Goal: Complete application form: Complete application form

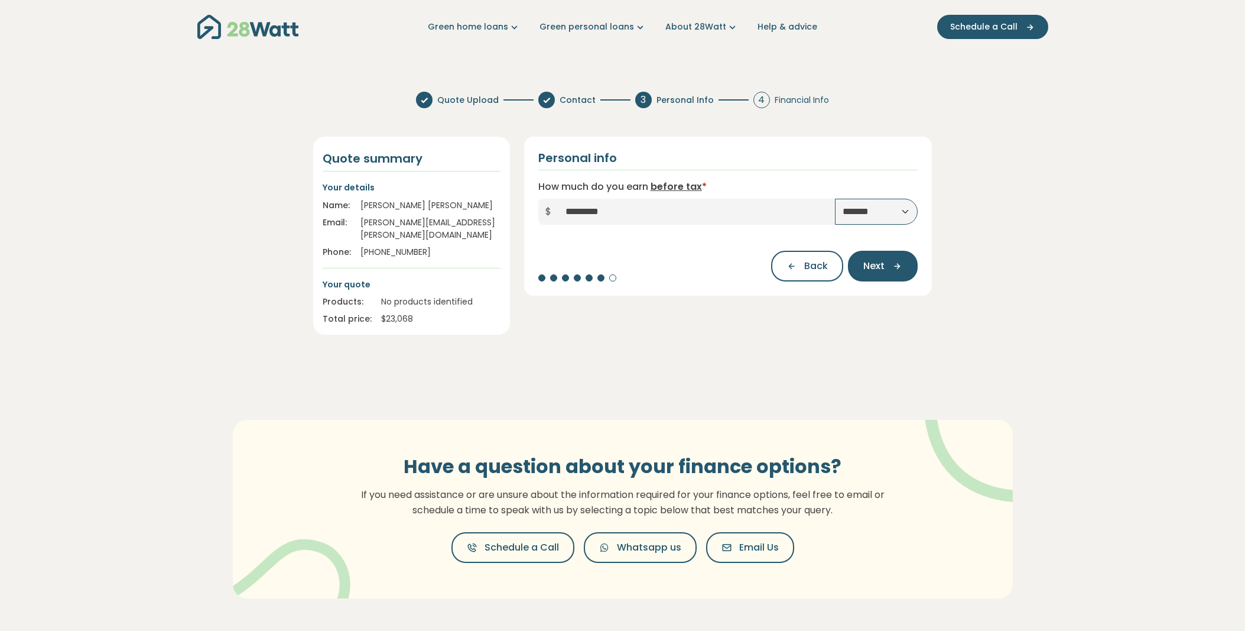
select select "*******"
click at [891, 264] on icon "button" at bounding box center [894, 266] width 18 height 11
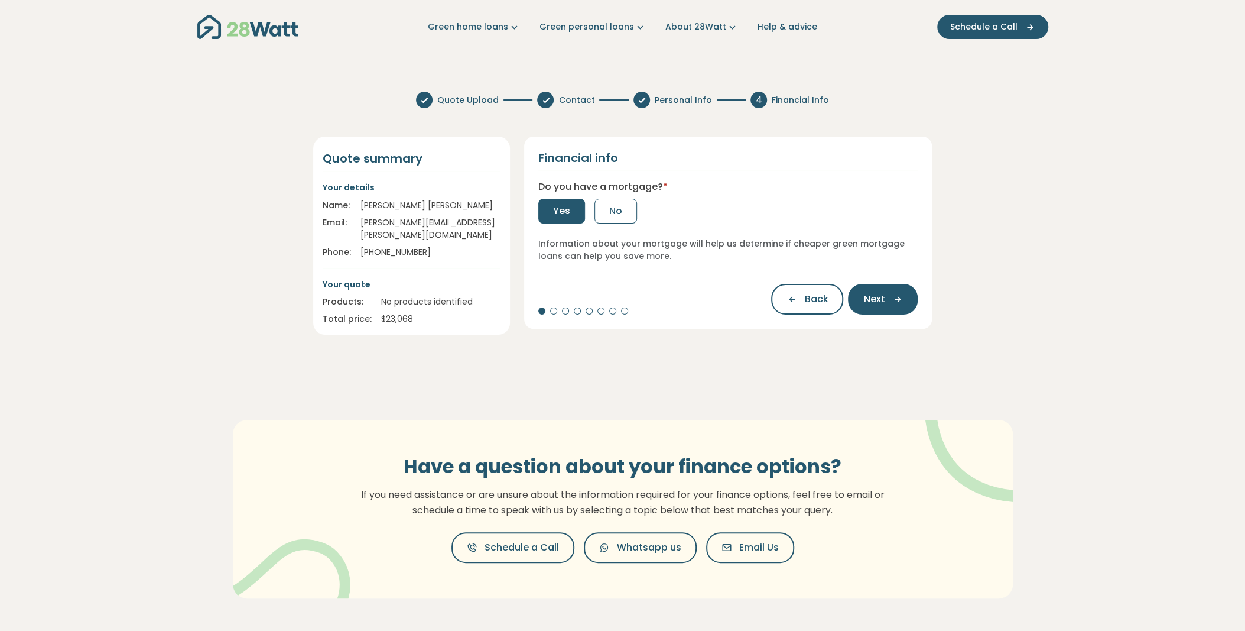
click at [557, 209] on span "Yes" at bounding box center [561, 211] width 17 height 14
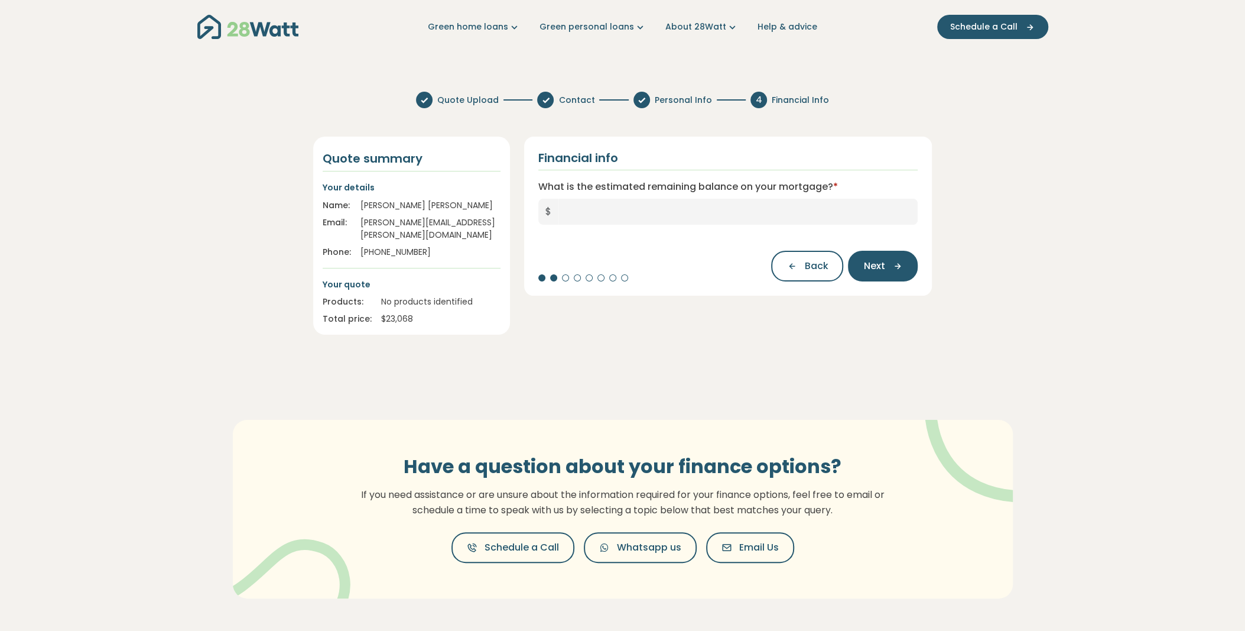
click at [673, 209] on input "What is the estimated remaining balance on your mortgage? *" at bounding box center [739, 212] width 360 height 26
type input "*******"
click at [910, 262] on button "Next" at bounding box center [883, 266] width 70 height 31
type input "***"
click at [900, 259] on button "Next" at bounding box center [883, 266] width 70 height 31
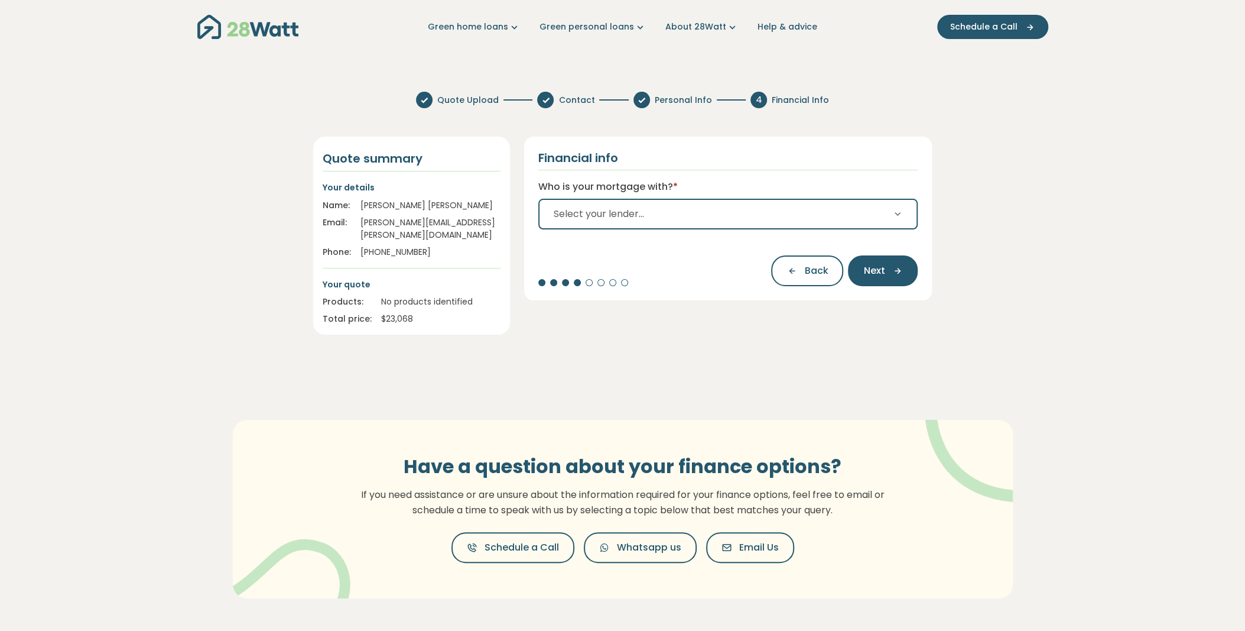
click at [732, 211] on button "Select your lender..." at bounding box center [728, 214] width 380 height 31
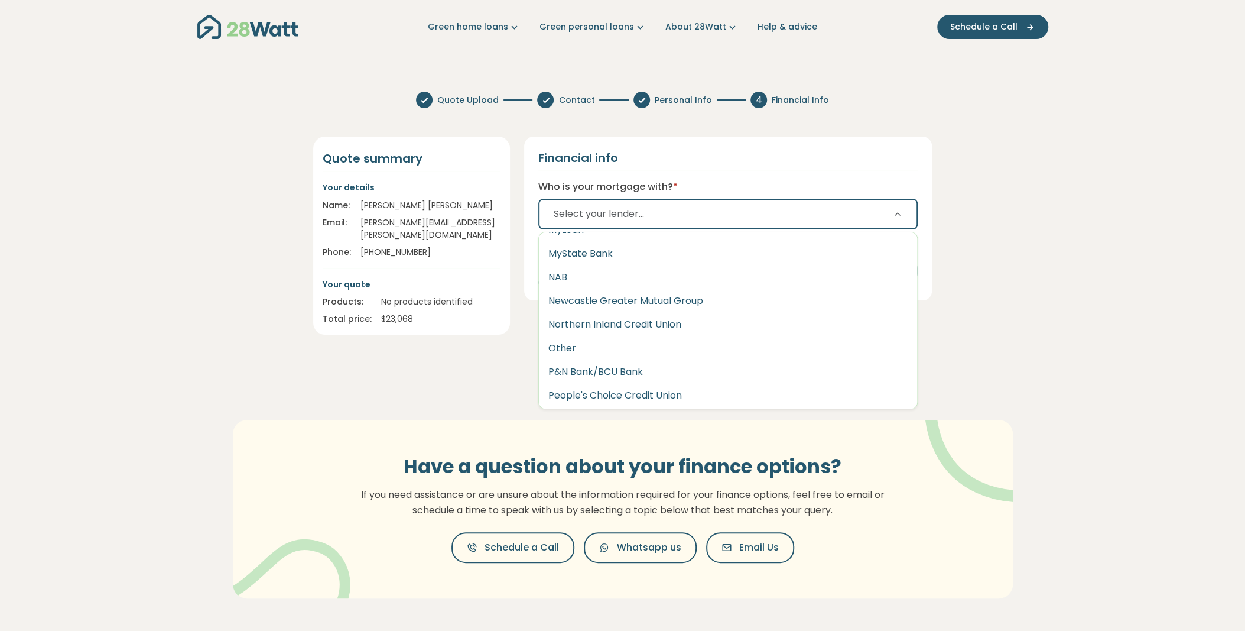
scroll to position [1421, 0]
click at [689, 207] on button "Select your lender..." at bounding box center [728, 214] width 380 height 31
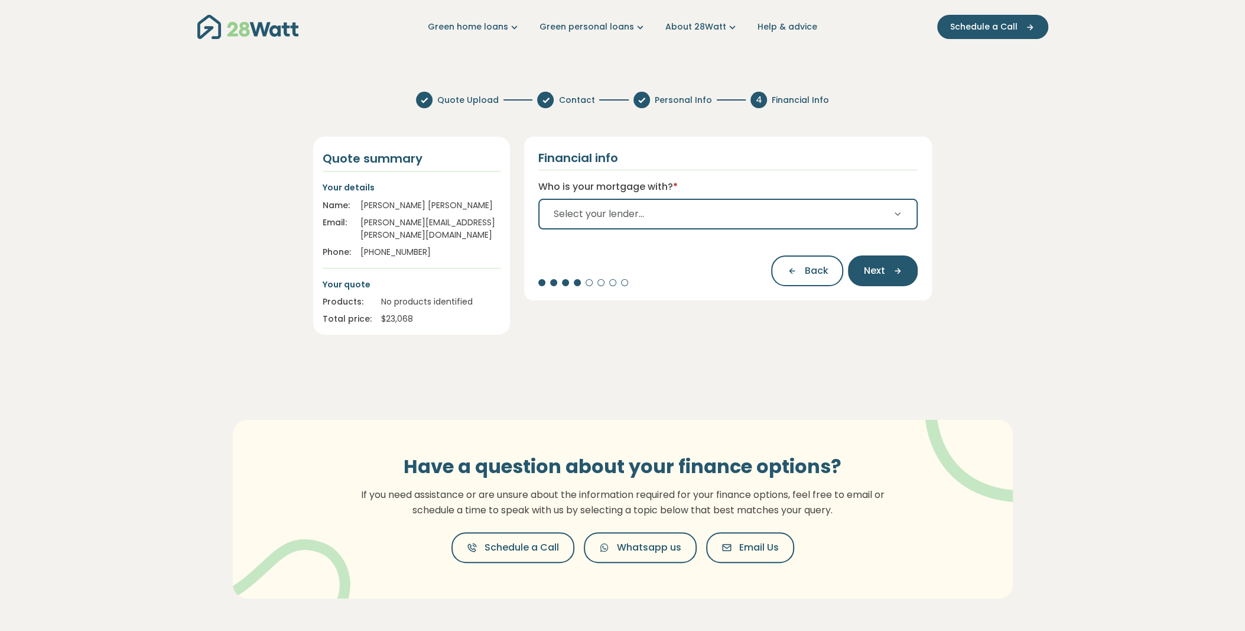
click at [618, 215] on span "Select your lender..." at bounding box center [599, 214] width 90 height 14
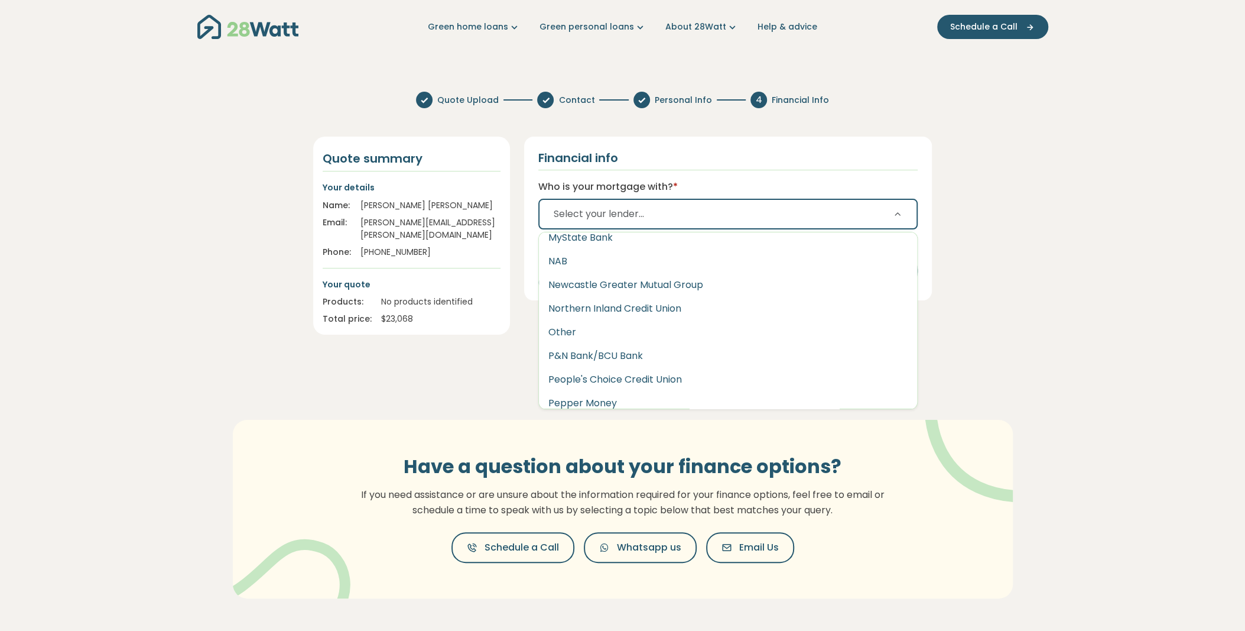
scroll to position [1278, 0]
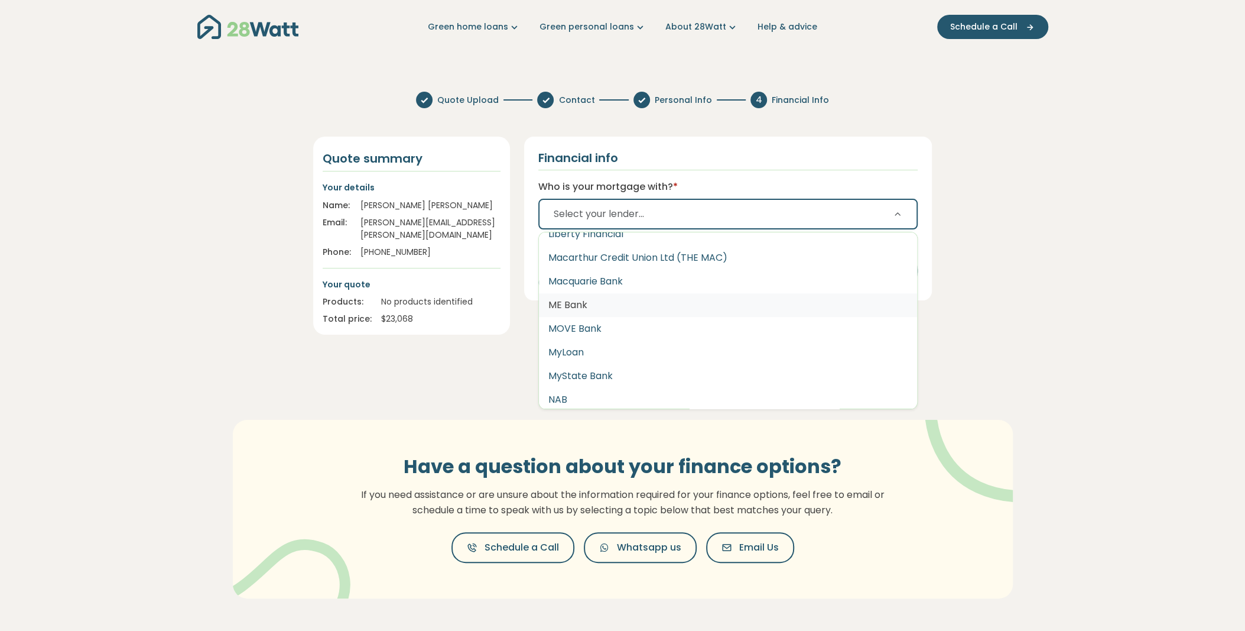
click at [622, 301] on button "ME Bank" at bounding box center [728, 305] width 379 height 24
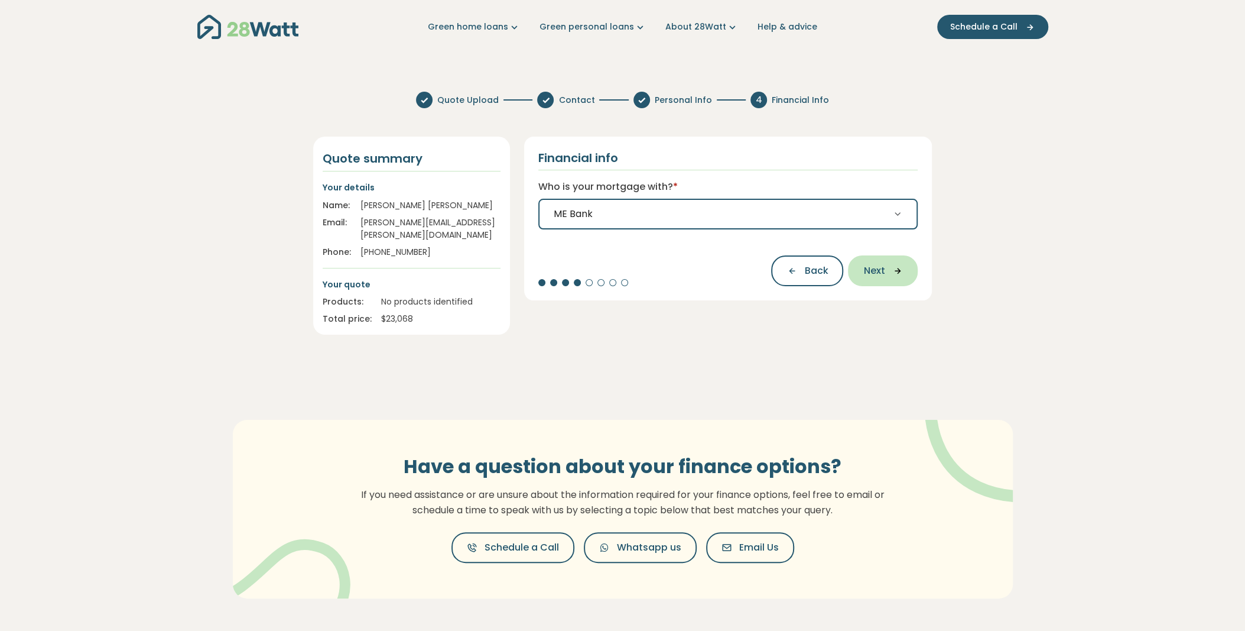
click at [893, 273] on icon "button" at bounding box center [894, 270] width 18 height 11
select select "*******"
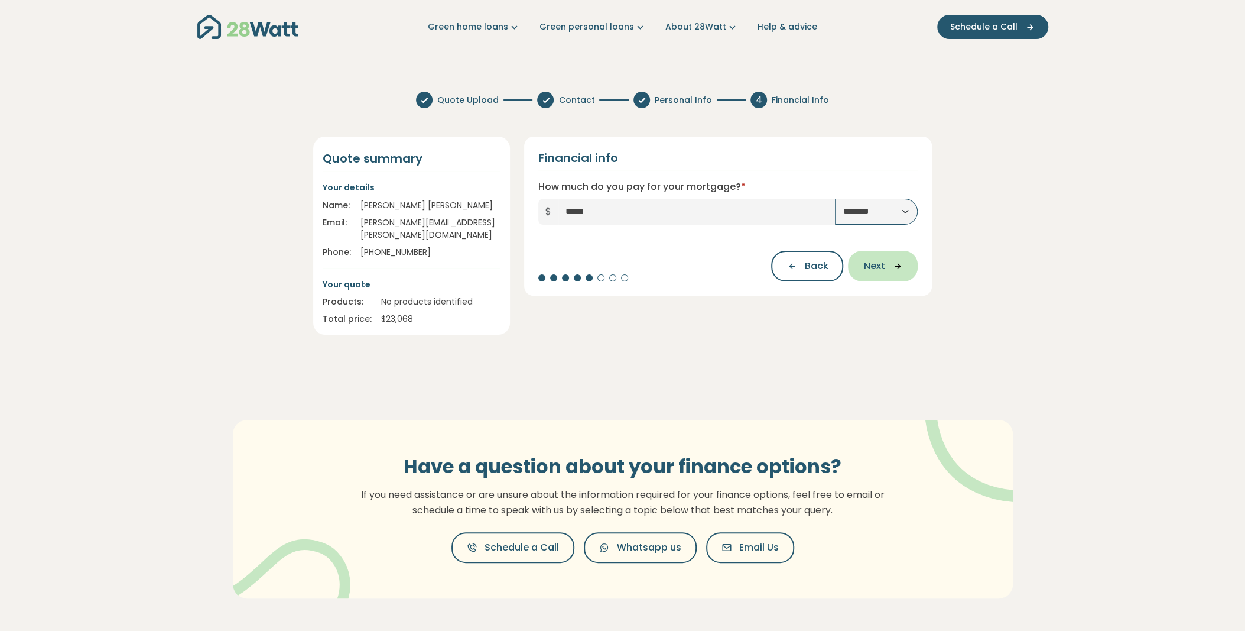
type input "*****"
click at [887, 271] on button "Next" at bounding box center [883, 266] width 70 height 31
click at [798, 207] on input "What is the estimated value of your home? *" at bounding box center [739, 212] width 360 height 26
type input "*********"
click at [895, 262] on icon "button" at bounding box center [894, 266] width 18 height 11
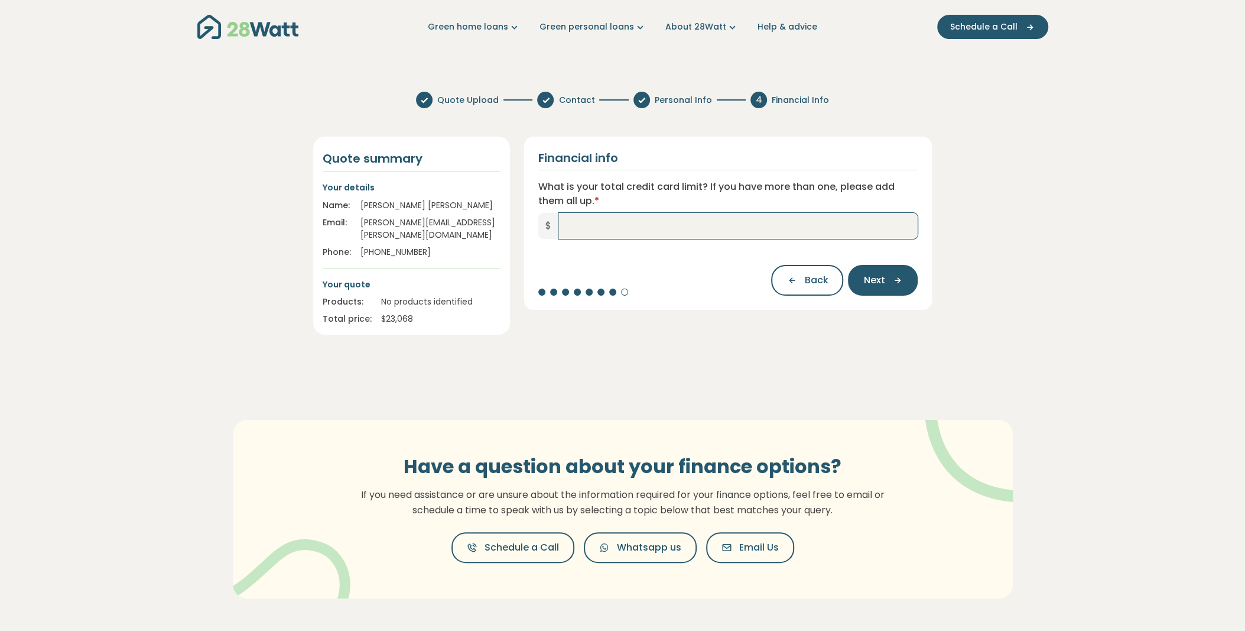
click at [751, 227] on input "What is your total credit card limit? If you have more than one, please add the…" at bounding box center [739, 226] width 360 height 26
type input "******"
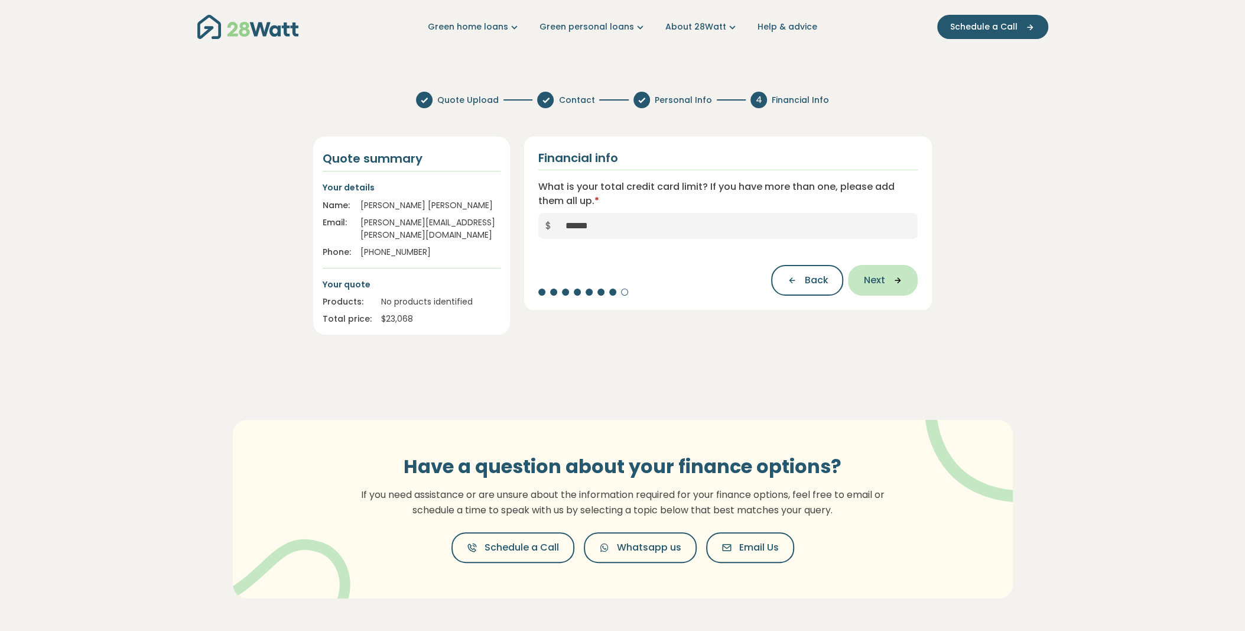
click at [884, 281] on span "Next" at bounding box center [874, 280] width 21 height 14
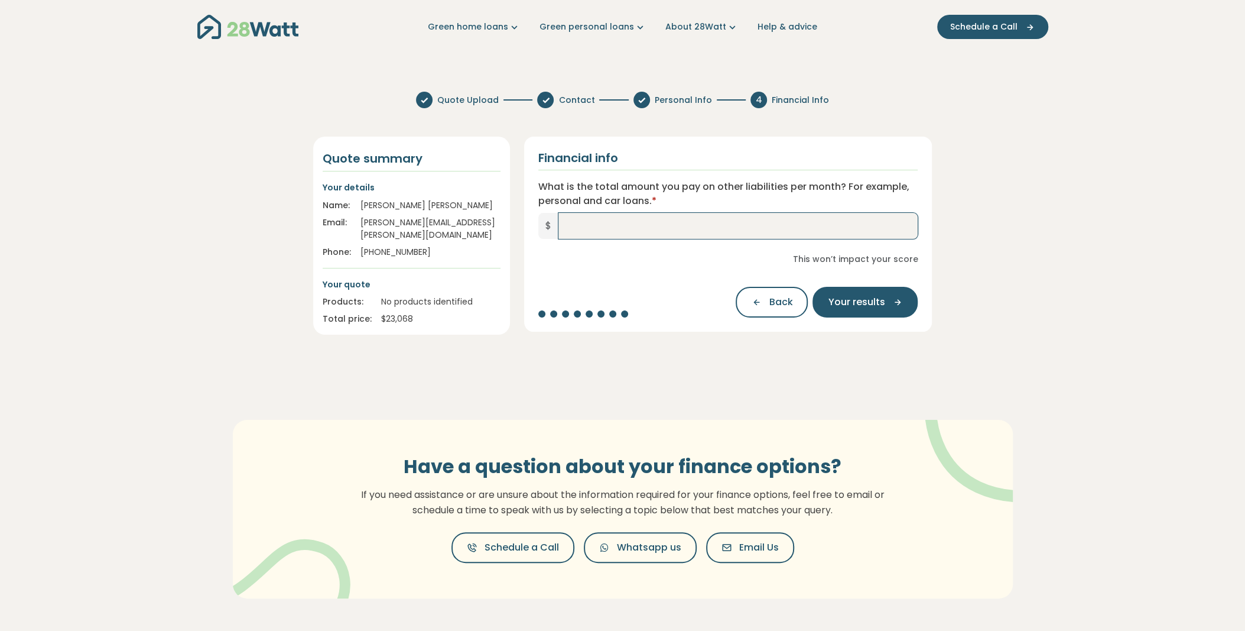
click at [869, 226] on input "What is the total amount you pay on other liabilities per month? For example, p…" at bounding box center [739, 226] width 360 height 26
click at [709, 225] on input "What is the total amount you pay on other liabilities per month? For example, p…" at bounding box center [739, 226] width 360 height 26
click at [760, 218] on input "What is the total amount you pay on other liabilities per month? For example, p…" at bounding box center [739, 226] width 360 height 26
click at [692, 225] on input "What is the total amount you pay on other liabilities per month? For example, p…" at bounding box center [739, 226] width 360 height 26
type input "***"
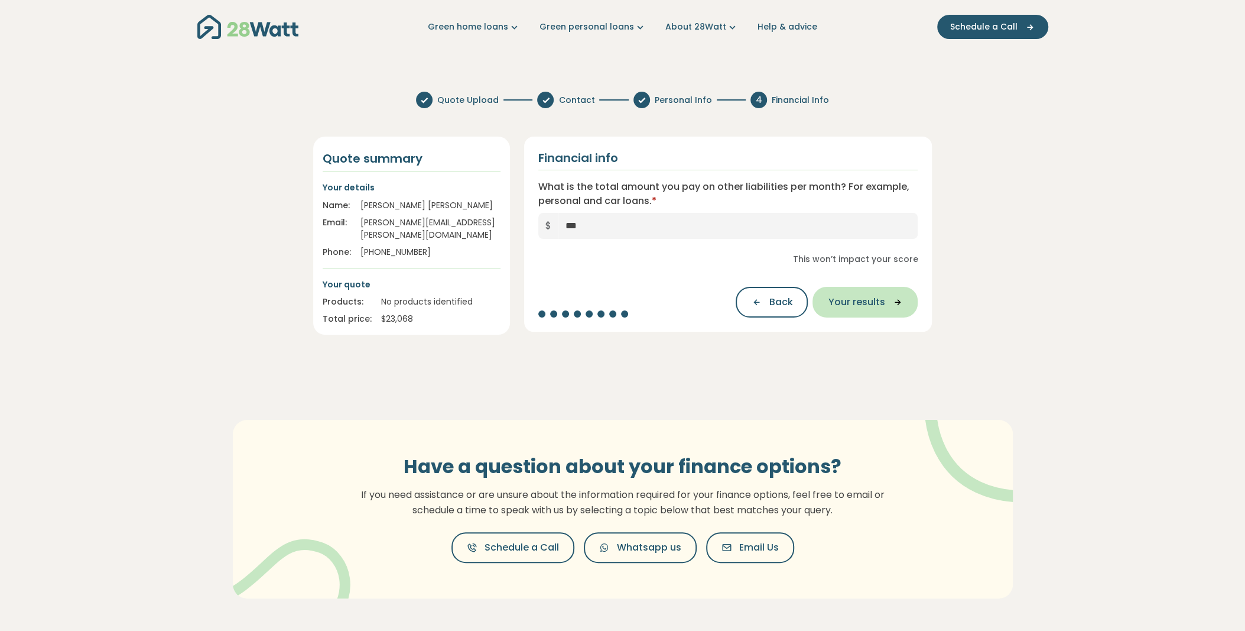
click at [878, 296] on span "Your results" at bounding box center [856, 302] width 57 height 14
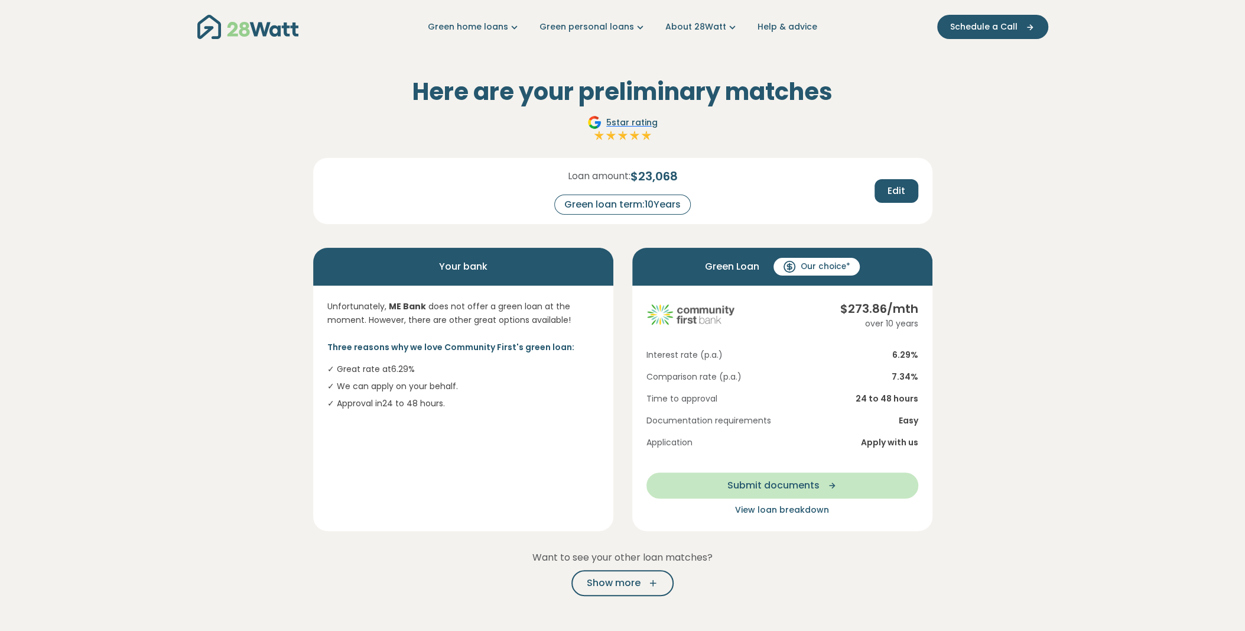
click at [807, 509] on span "View loan breakdown" at bounding box center [782, 510] width 94 height 12
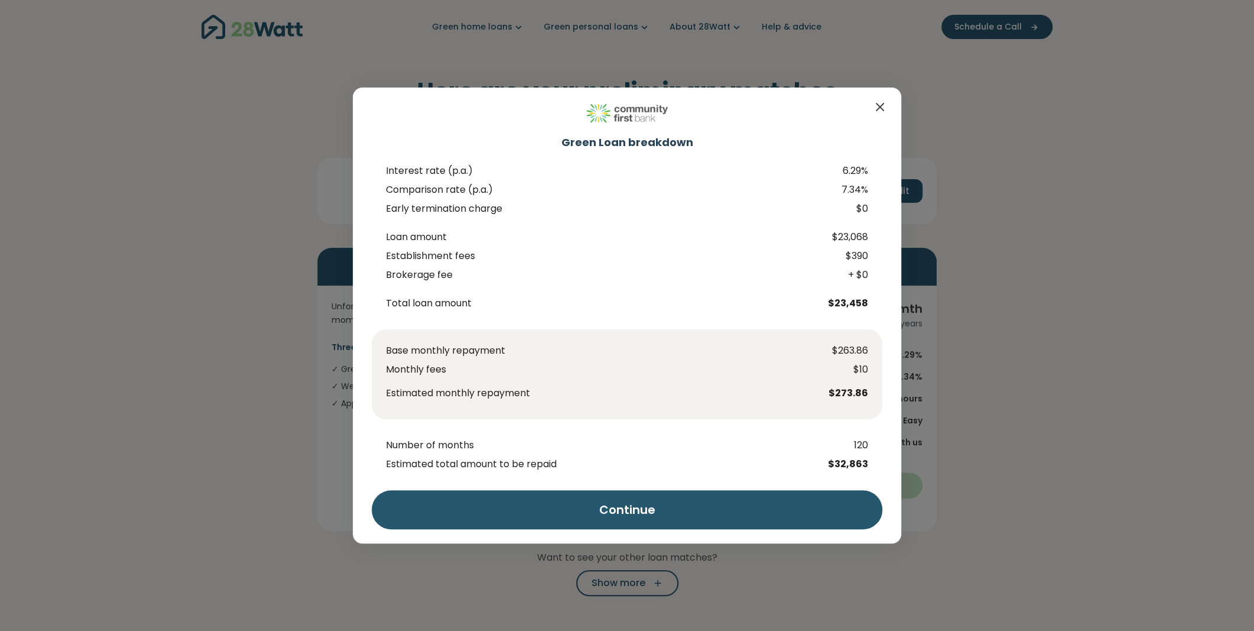
click at [864, 463] on span "$32,863" at bounding box center [852, 464] width 59 height 14
click at [877, 104] on icon "Close" at bounding box center [880, 107] width 14 height 14
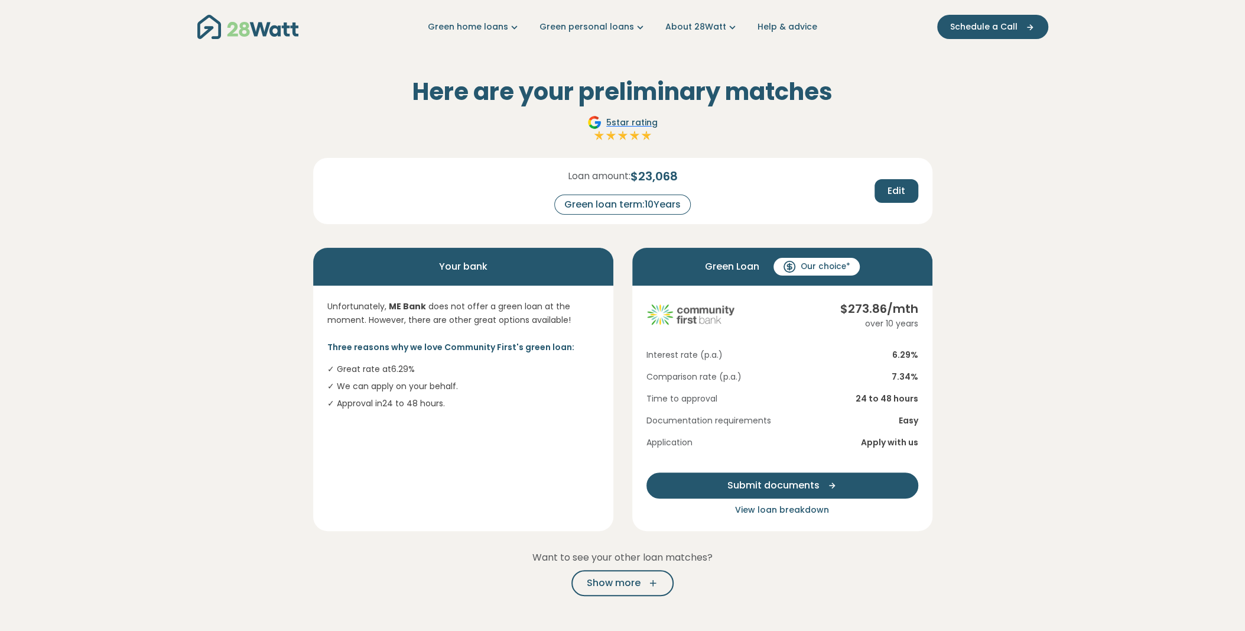
click at [770, 479] on span "Submit documents" at bounding box center [774, 485] width 92 height 14
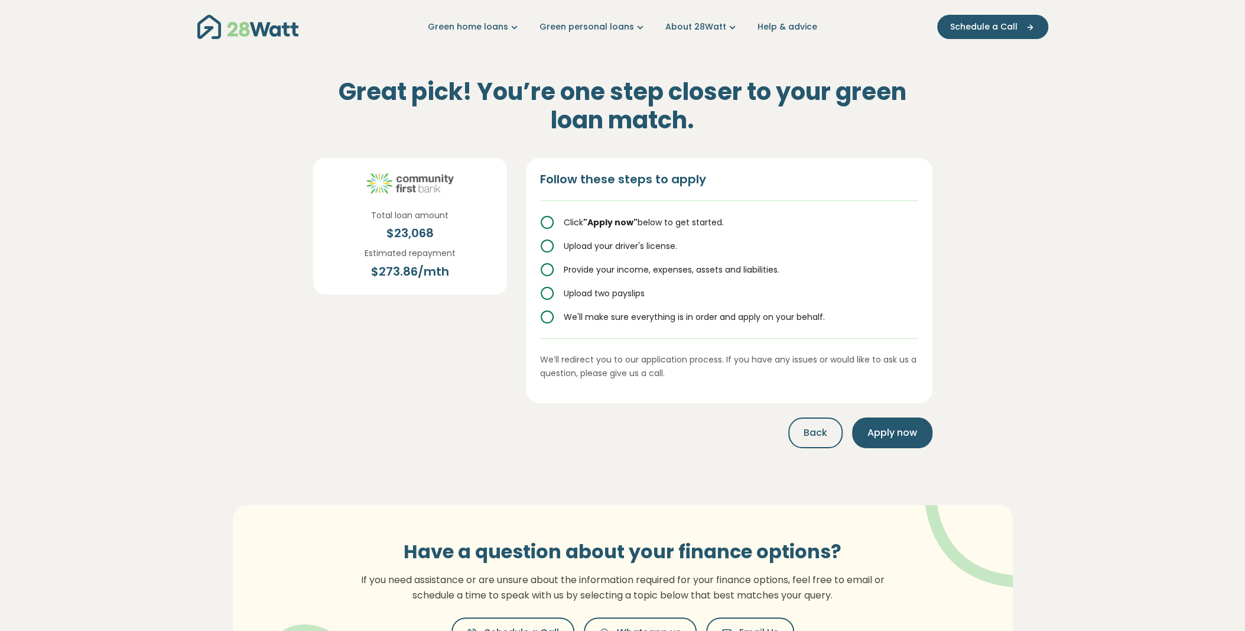
click at [544, 220] on icon at bounding box center [547, 222] width 14 height 14
click at [550, 218] on circle at bounding box center [547, 222] width 12 height 12
click at [814, 430] on span "Back" at bounding box center [816, 433] width 24 height 14
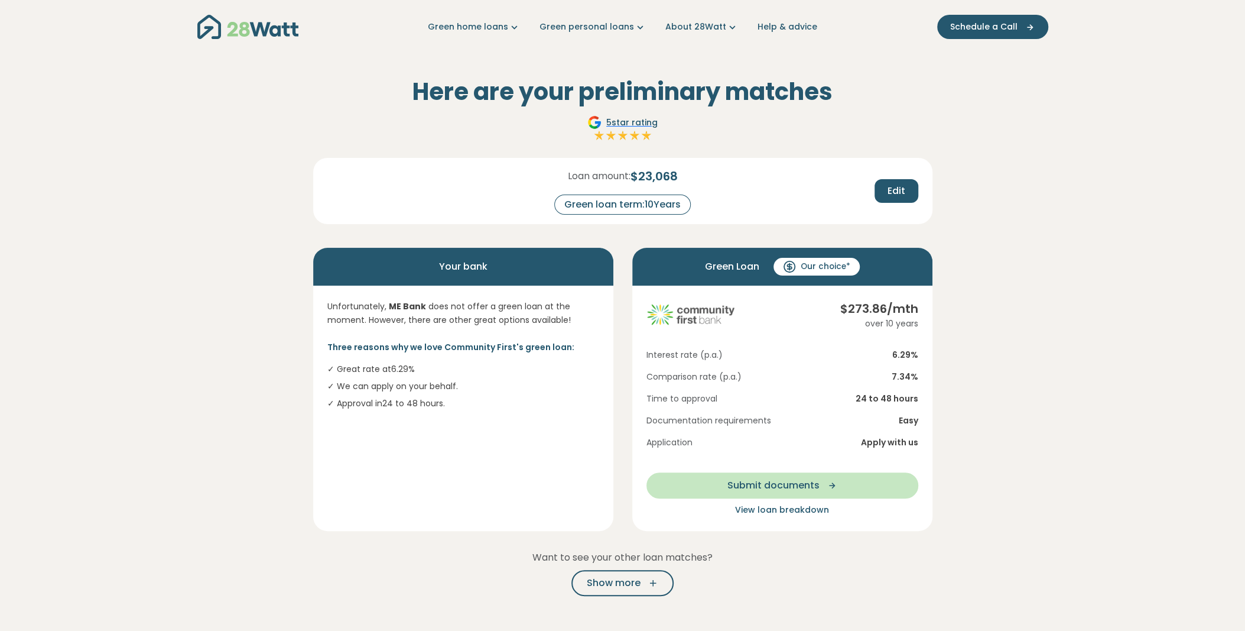
click at [809, 264] on span "Our choice*" at bounding box center [826, 267] width 50 height 12
click at [814, 482] on span "Submit documents" at bounding box center [774, 485] width 92 height 14
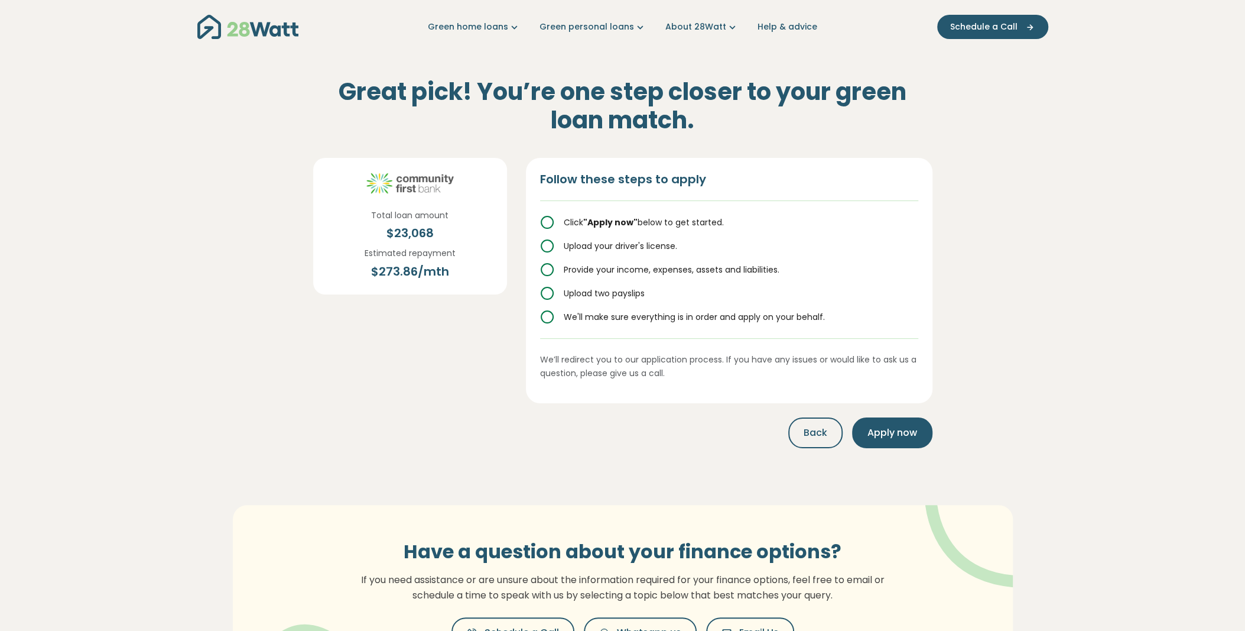
click at [548, 226] on icon at bounding box center [547, 222] width 14 height 14
drag, startPoint x: 721, startPoint y: 270, endPoint x: 814, endPoint y: 273, distance: 94.0
click at [814, 273] on div "Provide your income, expenses, assets and liabilities." at bounding box center [729, 269] width 378 height 14
click at [923, 285] on div "Follow these steps to apply Click "Apply now" below to get started. Upload your…" at bounding box center [729, 280] width 407 height 245
click at [819, 427] on span "Back" at bounding box center [816, 433] width 24 height 14
